Goal: Information Seeking & Learning: Get advice/opinions

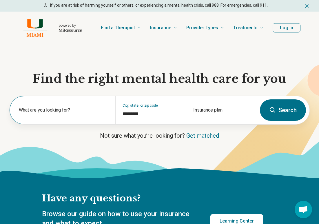
click at [90, 112] on label "What are you looking for?" at bounding box center [63, 109] width 89 height 7
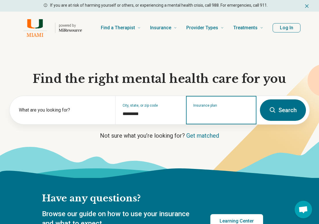
click at [230, 112] on input "Insurance plan" at bounding box center [221, 113] width 56 height 7
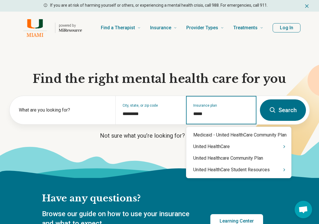
type input "******"
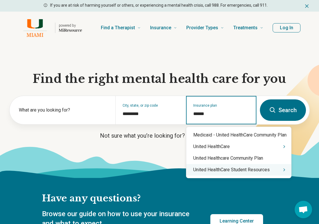
click at [235, 170] on div "United HealthCare Student Resources" at bounding box center [238, 170] width 105 height 12
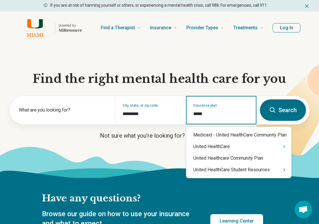
type input "******"
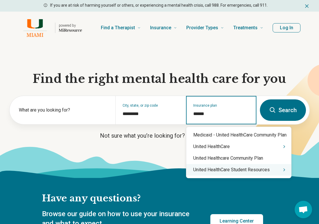
click at [268, 168] on div "United HealthCare Student Resources" at bounding box center [238, 170] width 105 height 12
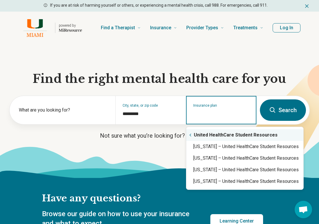
click at [189, 134] on icon "Suggestions" at bounding box center [190, 135] width 5 height 5
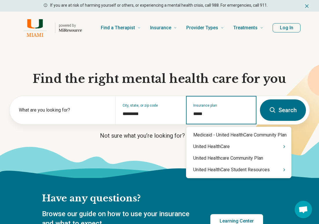
type input "******"
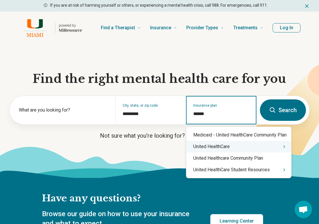
click at [243, 141] on div "United HealthCare" at bounding box center [238, 147] width 105 height 12
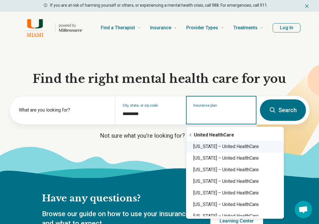
click at [236, 148] on div "Florida – United HealthCare" at bounding box center [234, 147] width 97 height 12
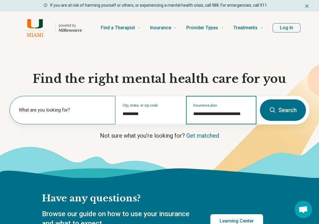
type input "**********"
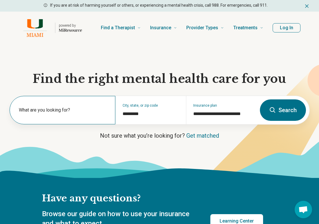
click at [38, 106] on div "What are you looking for?" at bounding box center [63, 110] width 106 height 28
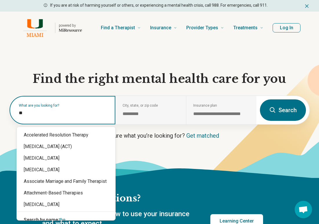
type input "*"
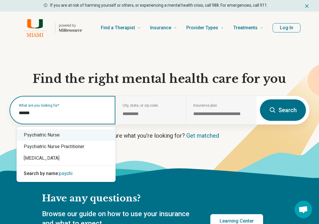
click at [27, 111] on input "******" at bounding box center [63, 112] width 89 height 7
click at [27, 112] on input "******" at bounding box center [63, 112] width 89 height 7
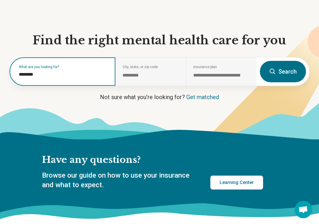
scroll to position [6, 0]
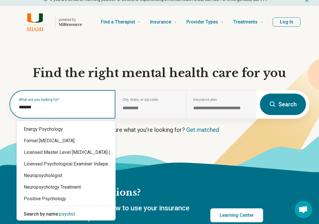
type input "******"
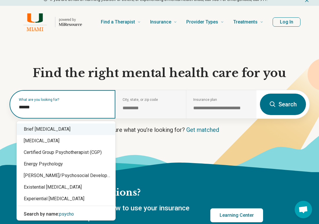
drag, startPoint x: 47, startPoint y: 104, endPoint x: -7, endPoint y: 99, distance: 54.3
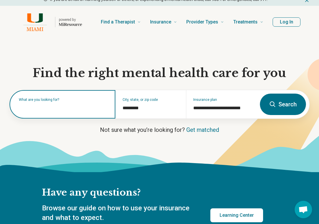
type input "*"
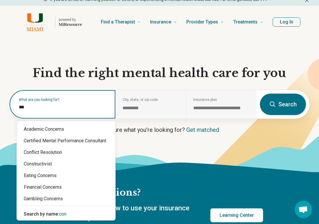
type input "****"
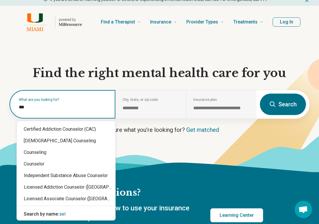
type input "****"
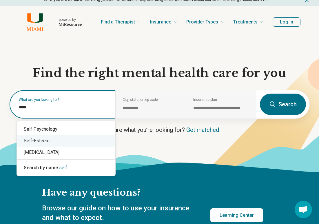
click at [47, 140] on div "Self-Esteem" at bounding box center [66, 141] width 98 height 12
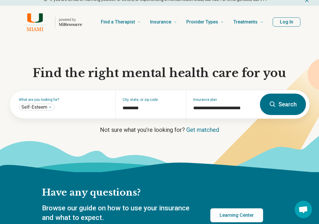
click at [285, 108] on button "Search" at bounding box center [283, 103] width 46 height 21
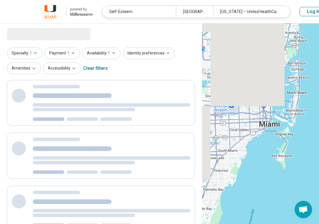
select select "***"
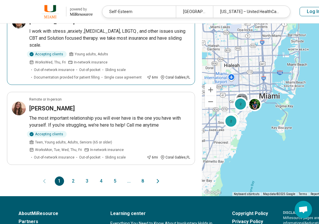
scroll to position [689, 0]
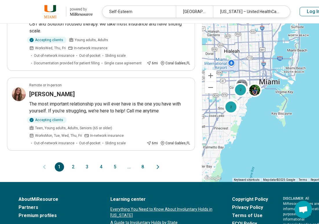
click at [69, 171] on button "2" at bounding box center [73, 166] width 9 height 9
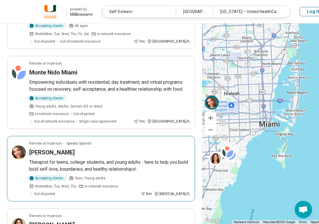
scroll to position [699, 0]
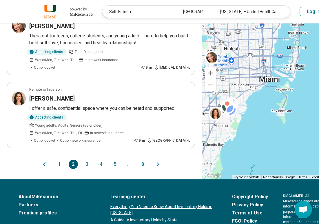
click at [72, 169] on button "2" at bounding box center [73, 163] width 9 height 9
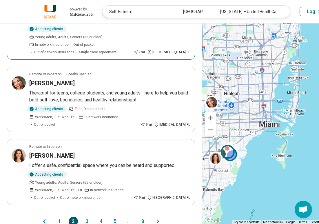
scroll to position [840, 0]
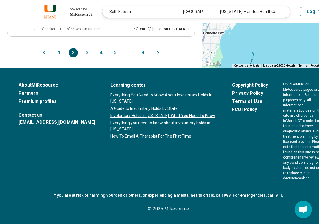
click at [82, 52] on button "3" at bounding box center [86, 52] width 9 height 9
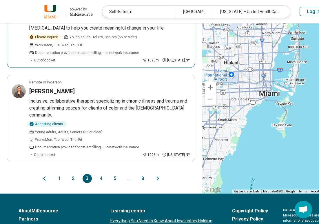
scroll to position [822, 0]
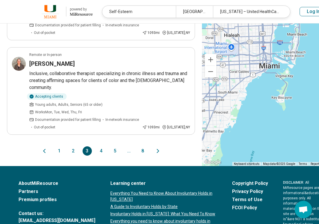
click at [96, 155] on button "4" at bounding box center [100, 150] width 9 height 9
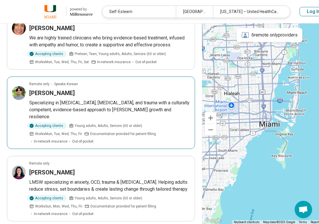
scroll to position [708, 0]
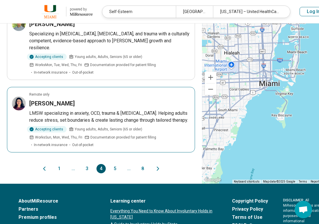
click at [93, 107] on div "[PERSON_NAME]" at bounding box center [109, 103] width 161 height 8
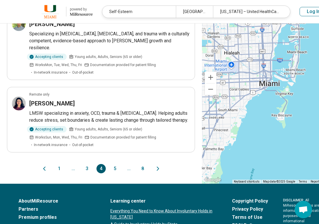
click at [111, 173] on button "5" at bounding box center [114, 168] width 9 height 9
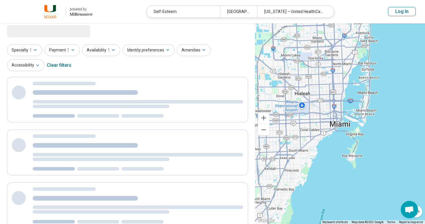
scroll to position [0, 0]
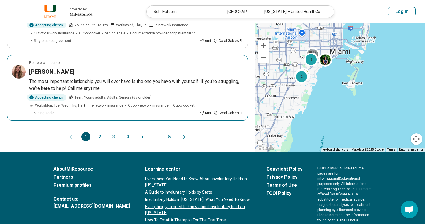
scroll to position [615, 0]
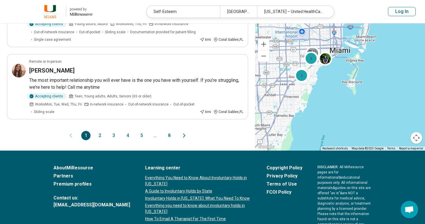
click at [98, 131] on button "2" at bounding box center [99, 135] width 9 height 9
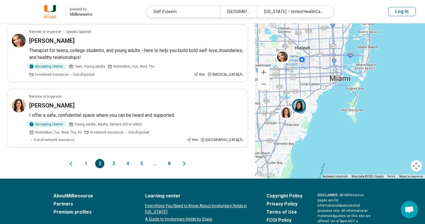
scroll to position [621, 0]
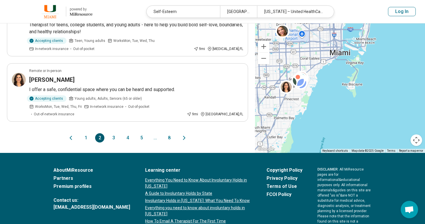
click at [111, 133] on button "3" at bounding box center [113, 137] width 9 height 9
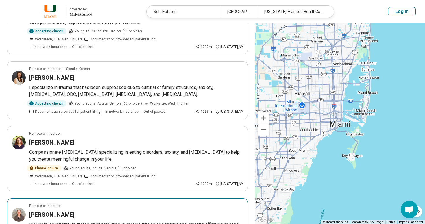
scroll to position [540, 0]
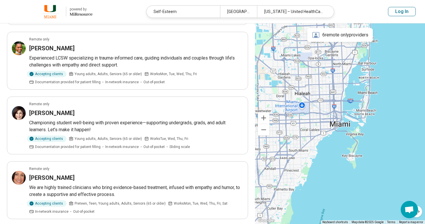
scroll to position [540, 0]
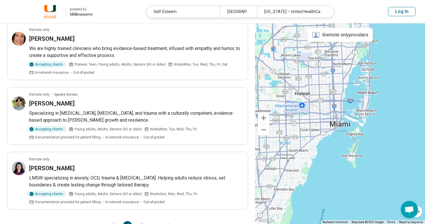
click at [142, 221] on button "5" at bounding box center [141, 225] width 9 height 9
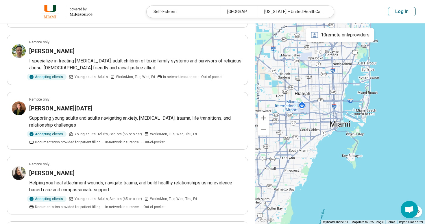
scroll to position [584, 0]
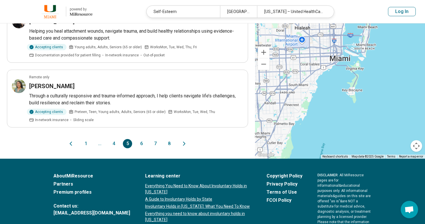
click at [142, 142] on button "6" at bounding box center [141, 143] width 9 height 9
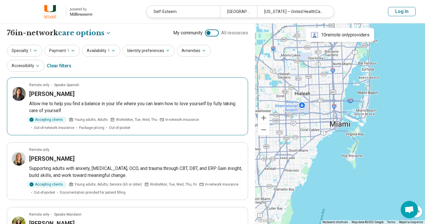
click at [119, 102] on p "Allow me to help you find a balance in your life where you can learn how to lov…" at bounding box center [136, 107] width 214 height 14
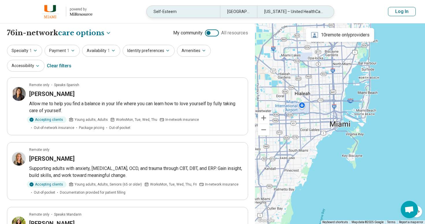
click at [183, 12] on div "Self-Esteem" at bounding box center [183, 12] width 73 height 12
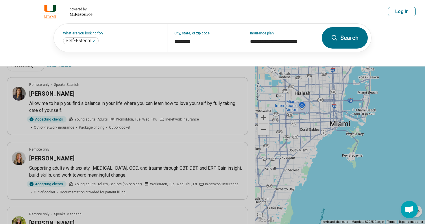
click at [183, 12] on header "powered by Miresource logo Self-Esteem Miami, FL Florida – United HealthCare Lo…" at bounding box center [212, 11] width 425 height 23
click at [123, 43] on input "text" at bounding box center [130, 40] width 60 height 7
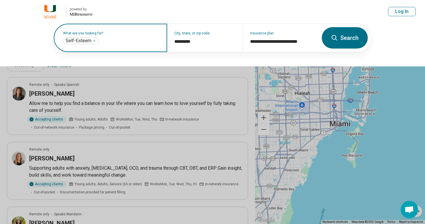
click at [123, 43] on input "text" at bounding box center [130, 40] width 60 height 7
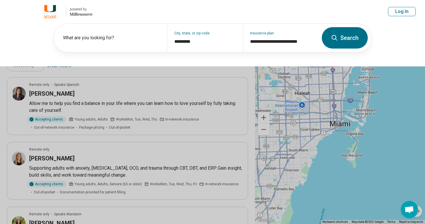
click at [200, 93] on button at bounding box center [212, 112] width 425 height 224
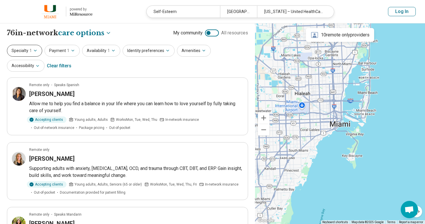
click at [18, 46] on button "Specialty 1" at bounding box center [24, 51] width 35 height 12
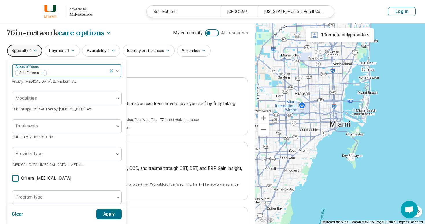
click at [57, 74] on div at bounding box center [77, 73] width 60 height 8
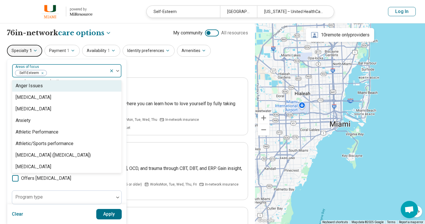
scroll to position [60, 0]
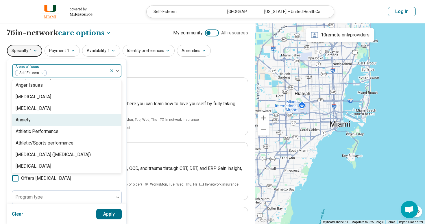
click at [36, 122] on div "Anxiety" at bounding box center [66, 120] width 109 height 12
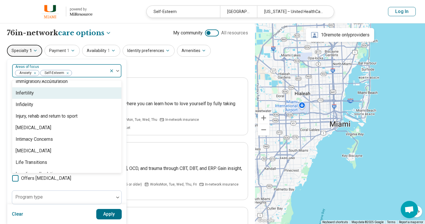
scroll to position [593, 0]
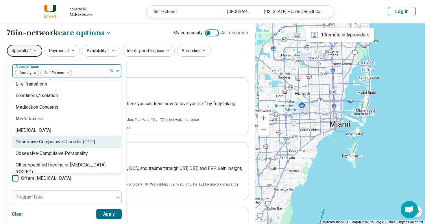
click at [59, 147] on div "Obsessive Compulsive Disorder (OCD)" at bounding box center [66, 142] width 109 height 12
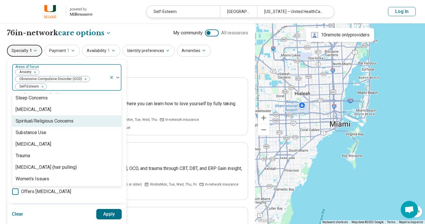
scroll to position [1046, 0]
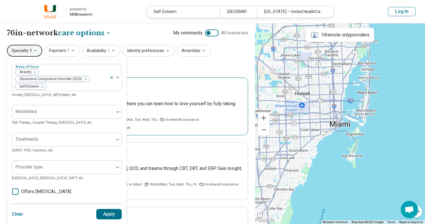
click at [150, 78] on article "Remote only Speaks Spanish Michelle Hart Allow me to help you find a balance in…" at bounding box center [127, 107] width 241 height 58
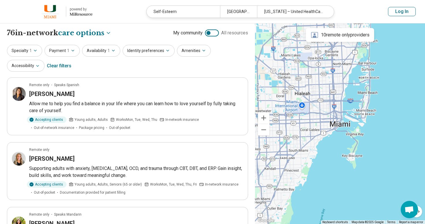
click at [36, 56] on div "Specialty 1 Payment 1 Availability 1 Identity preferences Amenities Accessibili…" at bounding box center [127, 59] width 241 height 28
click at [33, 49] on icon "button" at bounding box center [35, 50] width 5 height 5
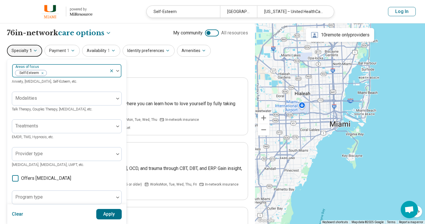
click at [59, 70] on div at bounding box center [77, 73] width 60 height 8
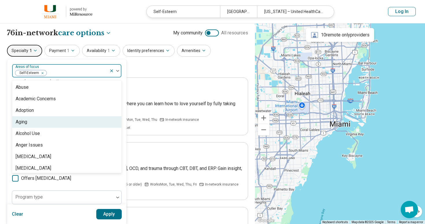
scroll to position [52, 0]
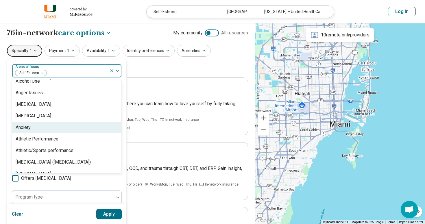
click at [38, 126] on div "Anxiety" at bounding box center [66, 128] width 109 height 12
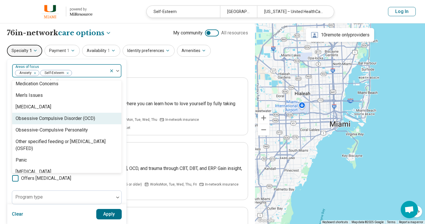
scroll to position [617, 0]
click at [57, 123] on div "Obsessive Compulsive Disorder (OCD)" at bounding box center [66, 119] width 109 height 12
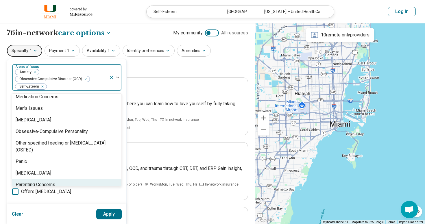
click at [111, 215] on button "Apply" at bounding box center [109, 214] width 26 height 10
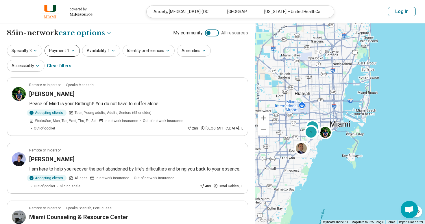
click at [70, 54] on button "Payment 1" at bounding box center [62, 51] width 35 height 12
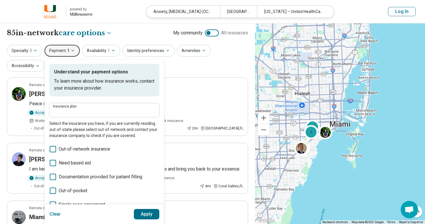
type input "**********"
click at [112, 51] on icon "button" at bounding box center [113, 50] width 2 height 1
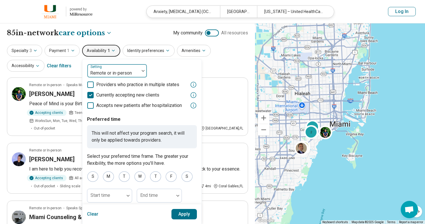
click at [117, 71] on div at bounding box center [113, 73] width 47 height 8
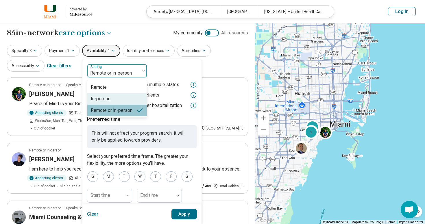
click at [111, 99] on div "In-person" at bounding box center [117, 99] width 60 height 12
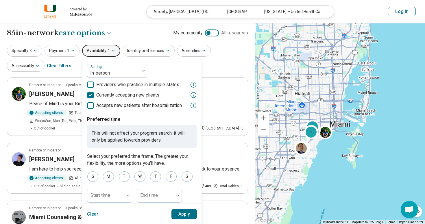
click at [179, 217] on button "Apply" at bounding box center [185, 214] width 26 height 10
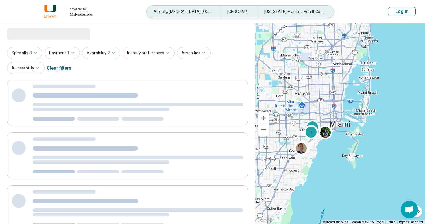
select select "***"
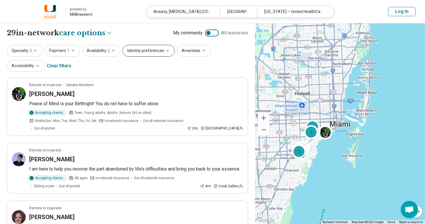
click at [153, 49] on button "Identity preferences" at bounding box center [149, 51] width 52 height 12
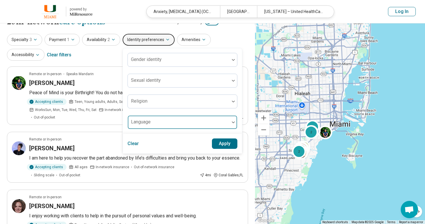
scroll to position [3, 0]
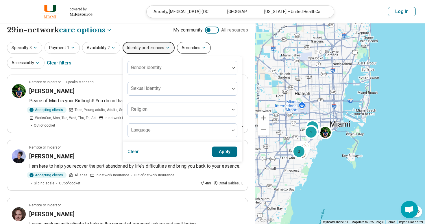
click at [202, 47] on icon "button" at bounding box center [204, 47] width 5 height 5
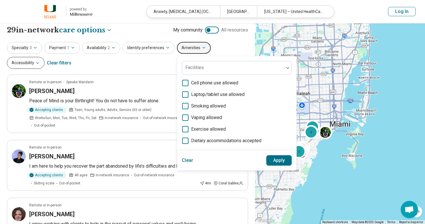
click at [45, 57] on button "Accessibility" at bounding box center [26, 63] width 38 height 12
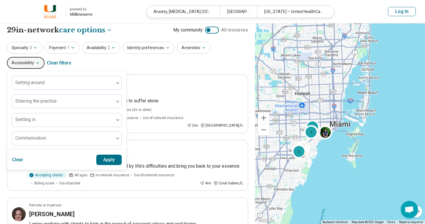
click at [158, 62] on div "Specialty 3 Payment 1 Availability 2 Identity preferences Amenities Accessibili…" at bounding box center [127, 56] width 241 height 28
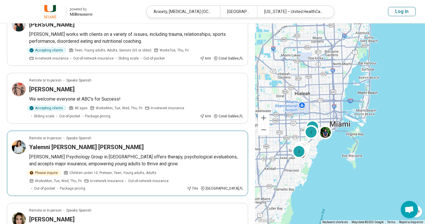
scroll to position [1003, 0]
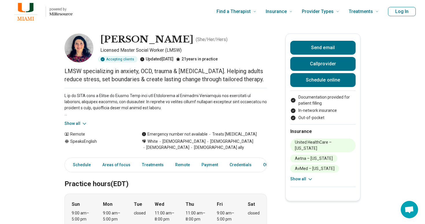
click at [83, 124] on icon at bounding box center [84, 123] width 3 height 1
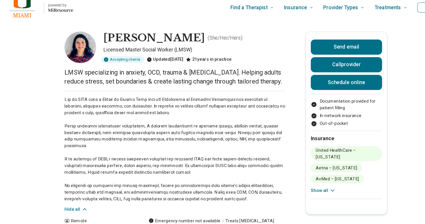
click at [93, 143] on p at bounding box center [166, 141] width 203 height 97
copy p "EMDR"
click at [142, 124] on p at bounding box center [166, 141] width 203 height 97
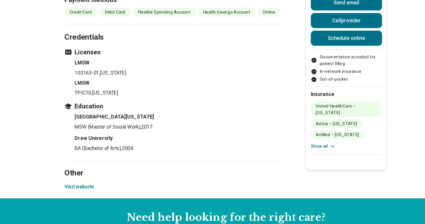
scroll to position [663, 0]
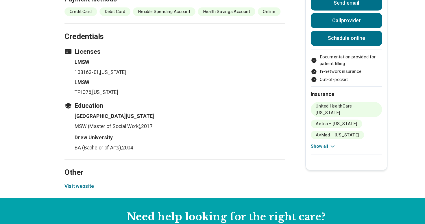
click at [78, 186] on button "Visit website" at bounding box center [78, 189] width 27 height 7
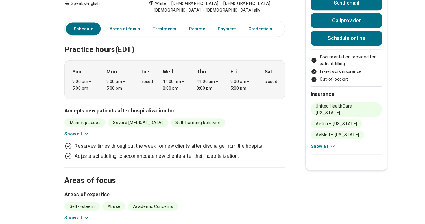
scroll to position [242, 0]
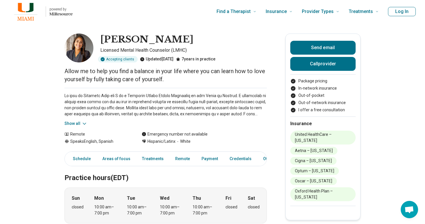
click at [78, 122] on button "Show all" at bounding box center [76, 124] width 23 height 6
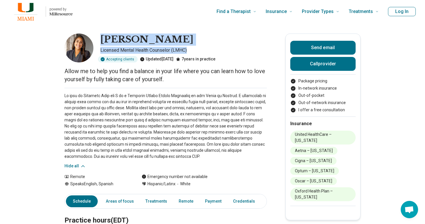
drag, startPoint x: 193, startPoint y: 49, endPoint x: 104, endPoint y: 27, distance: 91.4
copy div "Michelle Hart Licensed Mental Health Counselor (LMHC)"
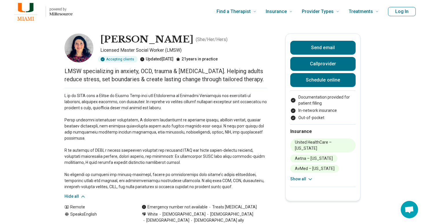
scroll to position [242, 0]
